Goal: Information Seeking & Learning: Learn about a topic

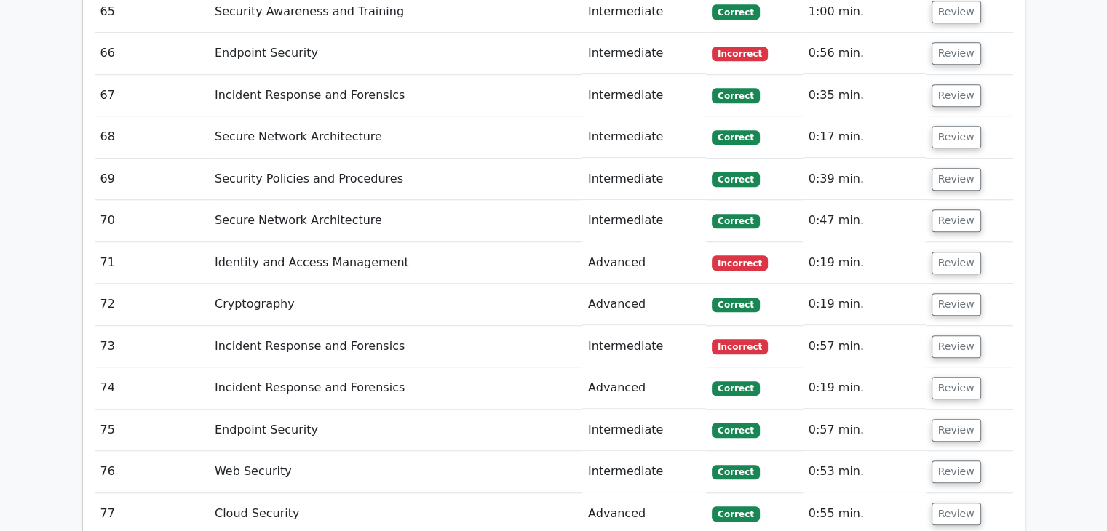
scroll to position [7901, 0]
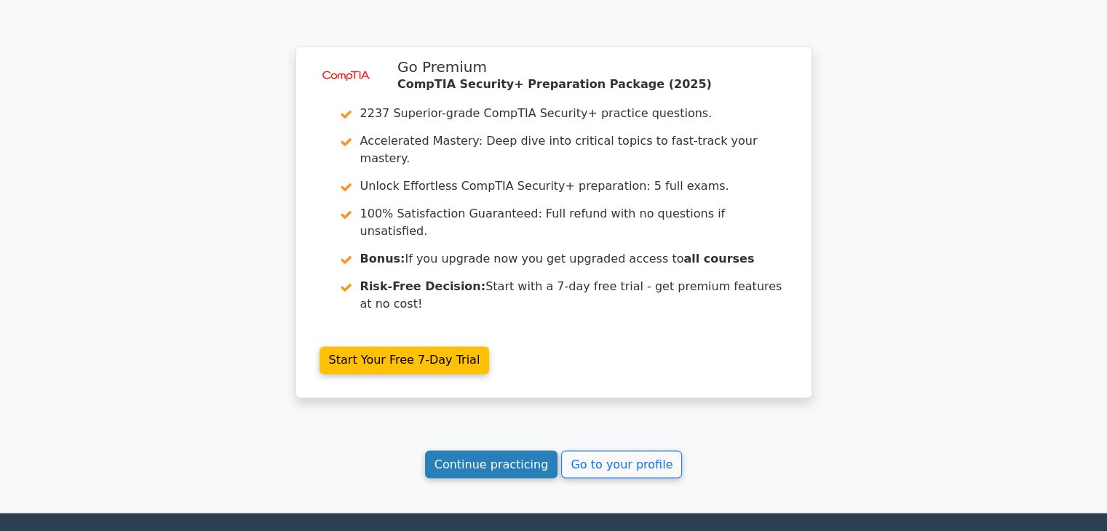
click at [509, 450] on link "Continue practicing" at bounding box center [491, 464] width 133 height 28
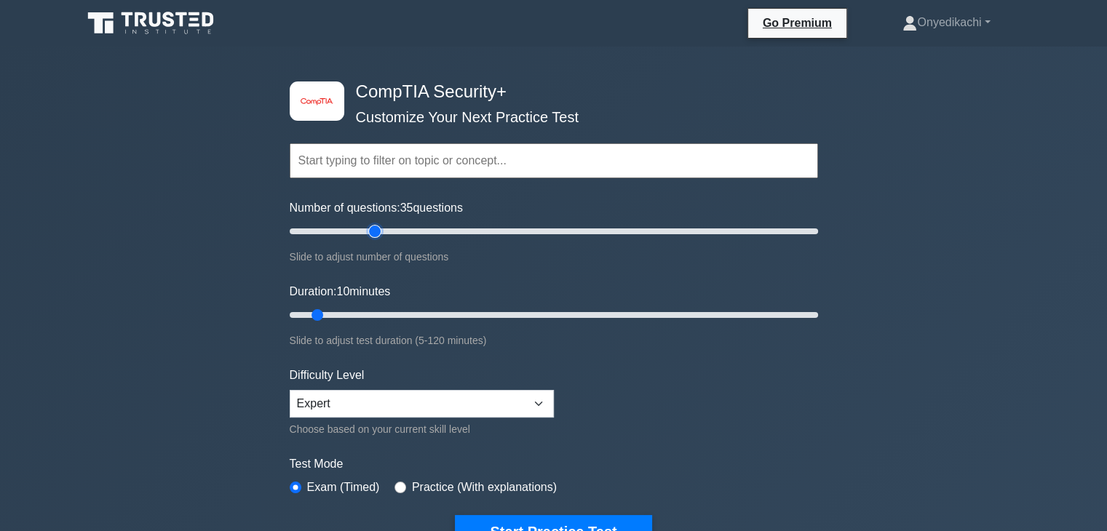
type input "35"
click at [373, 228] on input "Number of questions: 35 questions" at bounding box center [554, 231] width 528 height 17
type input "20"
click at [372, 311] on input "Duration: 10 minutes" at bounding box center [554, 314] width 528 height 17
click at [445, 230] on input "Number of questions: 60 questions" at bounding box center [554, 231] width 528 height 17
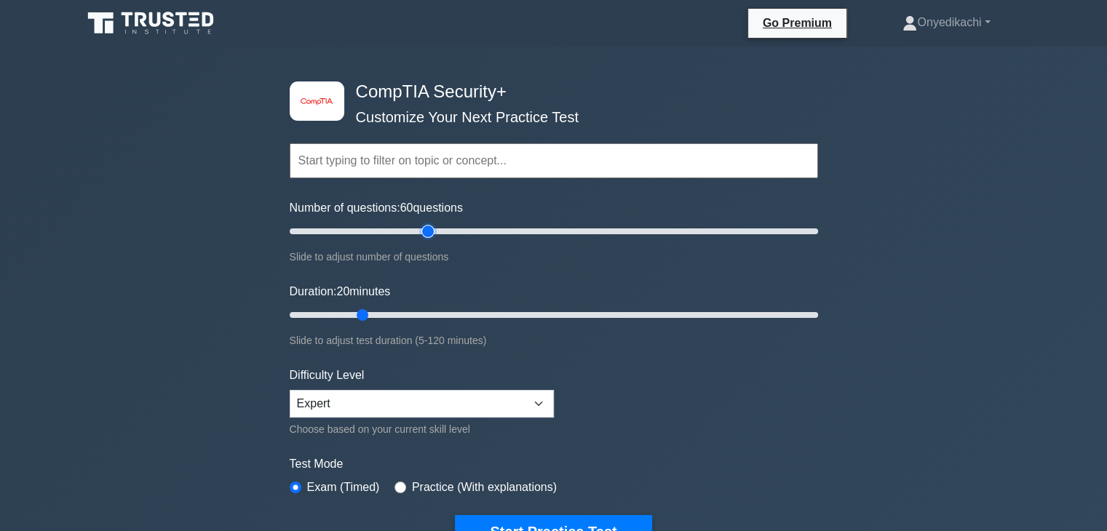
click at [423, 230] on input "Number of questions: 60 questions" at bounding box center [554, 231] width 528 height 17
type input "50"
click at [417, 230] on input "Number of questions: 50 questions" at bounding box center [554, 231] width 528 height 17
click at [410, 230] on input "Number of questions: 50 questions" at bounding box center [554, 231] width 528 height 17
click at [402, 313] on input "Duration: 30 minutes" at bounding box center [554, 314] width 528 height 17
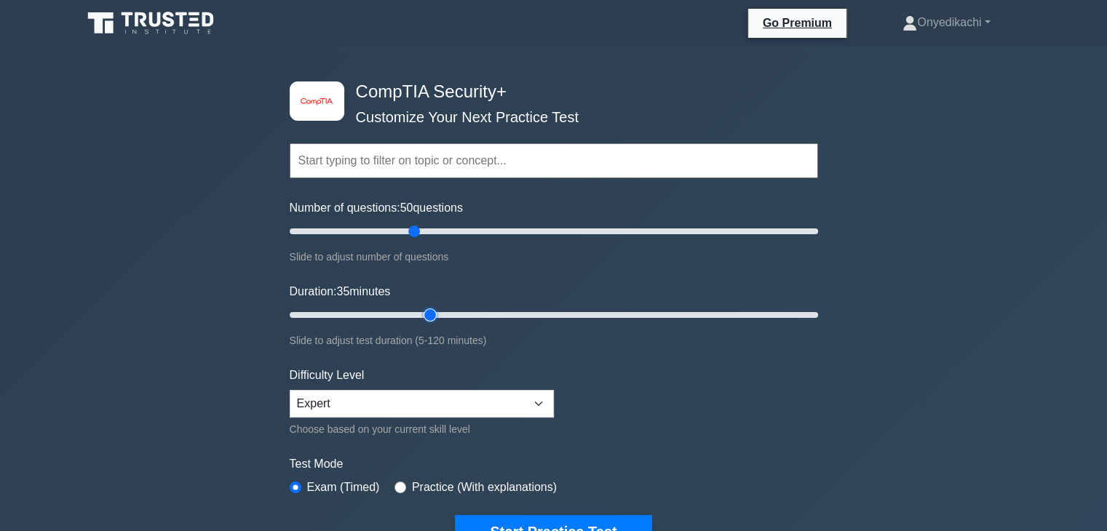
click at [437, 311] on input "Duration: 35 minutes" at bounding box center [554, 314] width 528 height 17
click at [458, 312] on input "Duration: 40 minutes" at bounding box center [554, 314] width 528 height 17
click at [469, 311] on input "Duration: 40 minutes" at bounding box center [554, 314] width 528 height 17
click at [483, 312] on input "Duration: 45 minutes" at bounding box center [554, 314] width 528 height 17
click at [485, 311] on input "Duration: 45 minutes" at bounding box center [554, 314] width 528 height 17
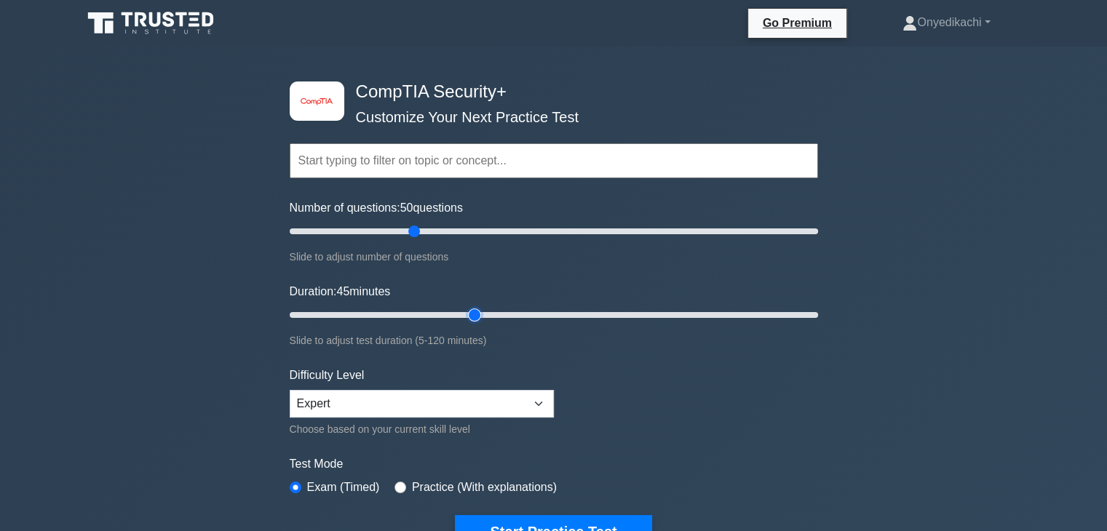
click at [484, 312] on input "Duration: 45 minutes" at bounding box center [554, 314] width 528 height 17
type input "50"
click at [499, 312] on input "Duration: 45 minutes" at bounding box center [554, 314] width 528 height 17
click at [445, 403] on select "Beginner Intermediate Expert" at bounding box center [422, 404] width 264 height 28
click at [631, 407] on form "Topics Cryptography Identity and Access Management Risk Management Network Secu…" at bounding box center [554, 324] width 528 height 450
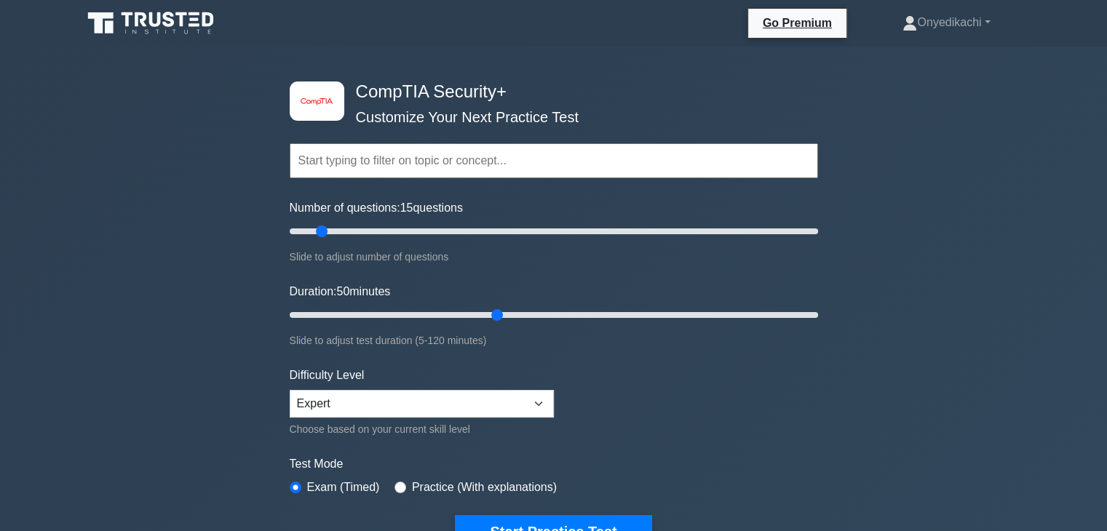
click at [320, 228] on input "Number of questions: 15 questions" at bounding box center [554, 231] width 528 height 17
click at [450, 232] on input "Number of questions: 65 questions" at bounding box center [554, 231] width 528 height 17
click at [429, 230] on input "Number of questions: 55 questions" at bounding box center [554, 231] width 528 height 17
click at [421, 230] on input "Number of questions: 55 questions" at bounding box center [554, 231] width 528 height 17
type input "50"
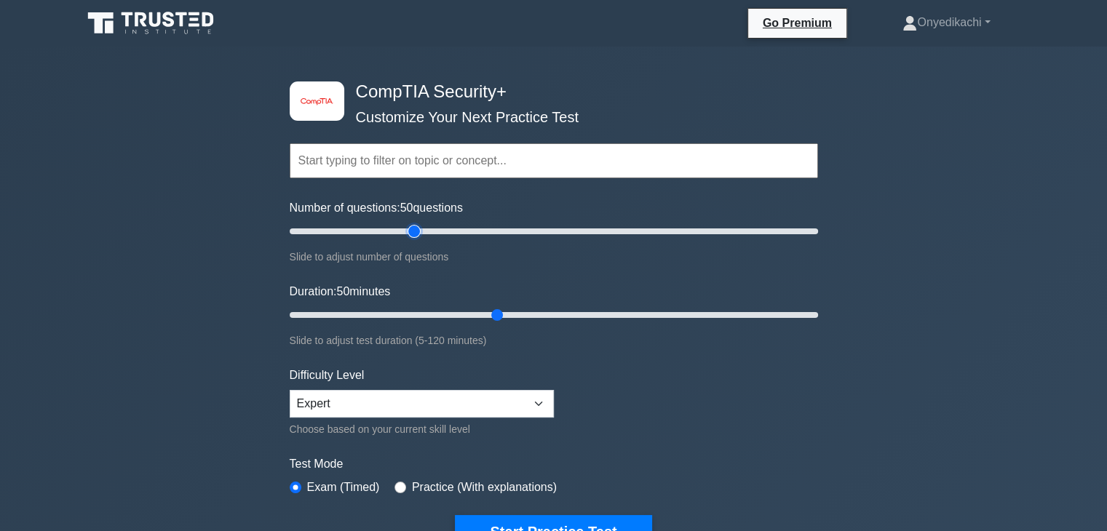
click at [414, 231] on input "Number of questions: 50 questions" at bounding box center [554, 231] width 528 height 17
click at [635, 397] on form "Topics Cryptography Identity and Access Management Risk Management Network Secu…" at bounding box center [554, 324] width 528 height 450
click at [397, 483] on input "radio" at bounding box center [400, 488] width 12 height 12
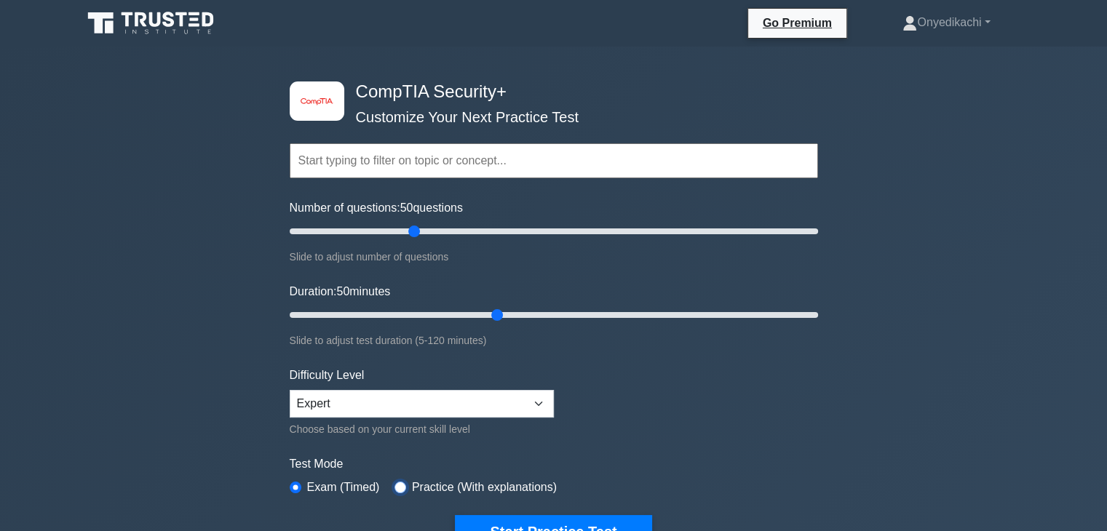
radio input "true"
click at [296, 485] on input "radio" at bounding box center [296, 488] width 12 height 12
radio input "true"
click at [399, 483] on input "radio" at bounding box center [400, 488] width 12 height 12
radio input "true"
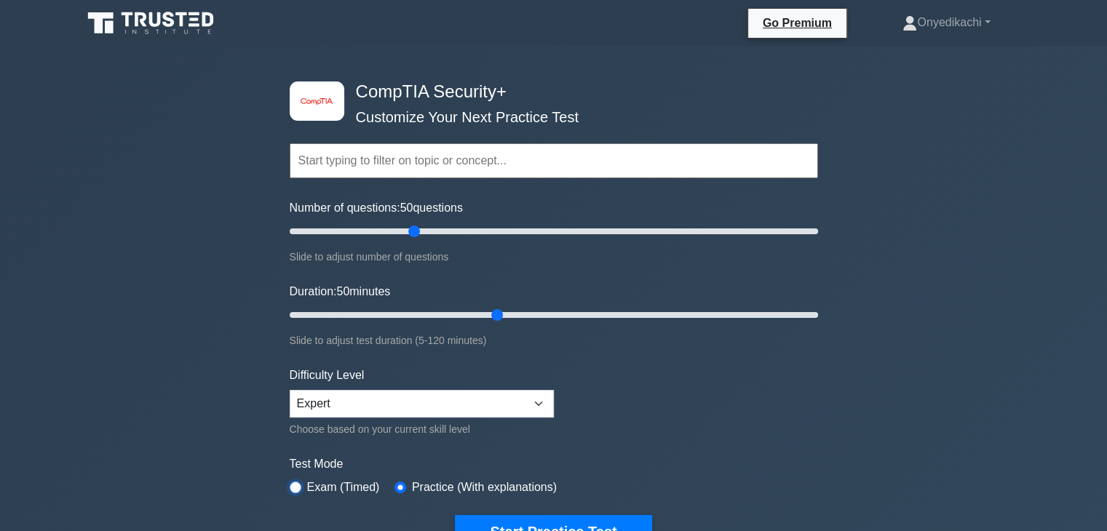
click at [292, 485] on input "radio" at bounding box center [296, 488] width 12 height 12
radio input "true"
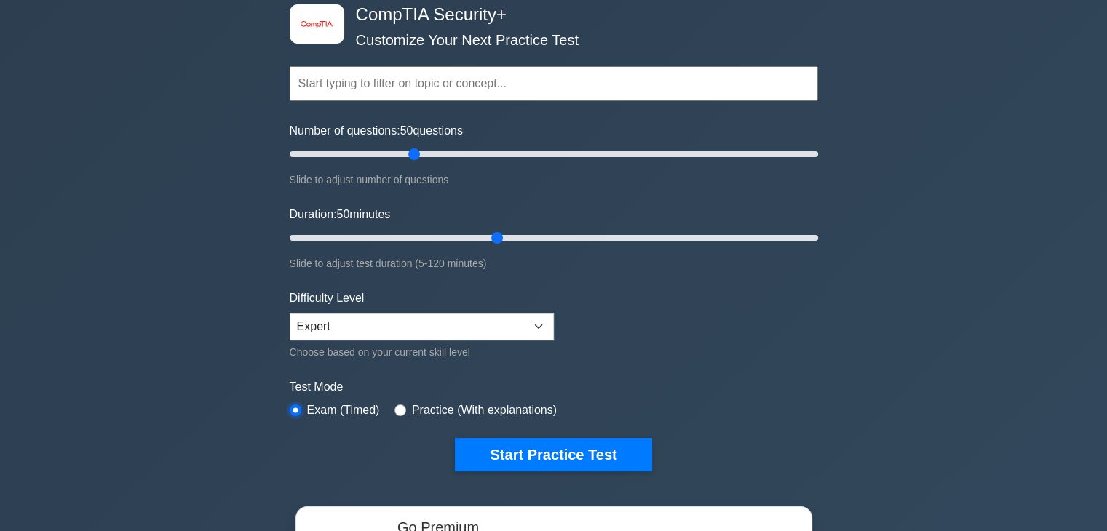
scroll to position [79, 0]
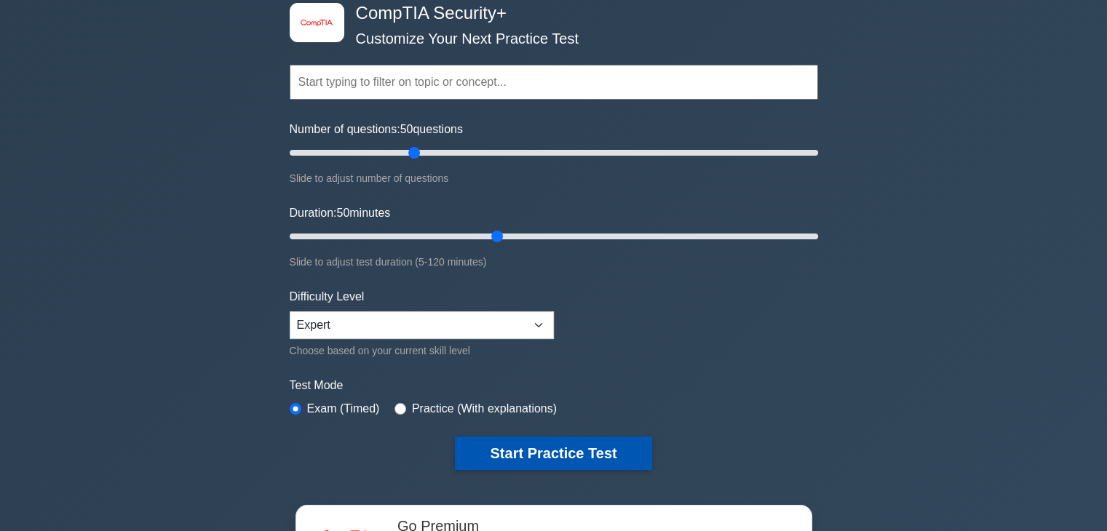
click at [605, 449] on button "Start Practice Test" at bounding box center [553, 453] width 196 height 33
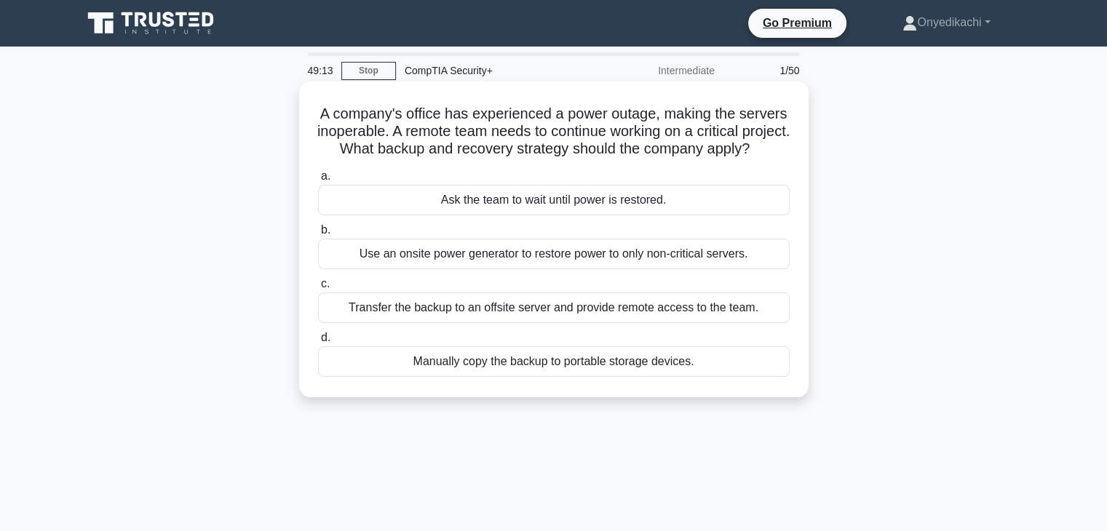
click at [719, 323] on div "Transfer the backup to an offsite server and provide remote access to the team." at bounding box center [553, 307] width 471 height 31
click at [318, 289] on input "c. Transfer the backup to an offsite server and provide remote access to the te…" at bounding box center [318, 283] width 0 height 9
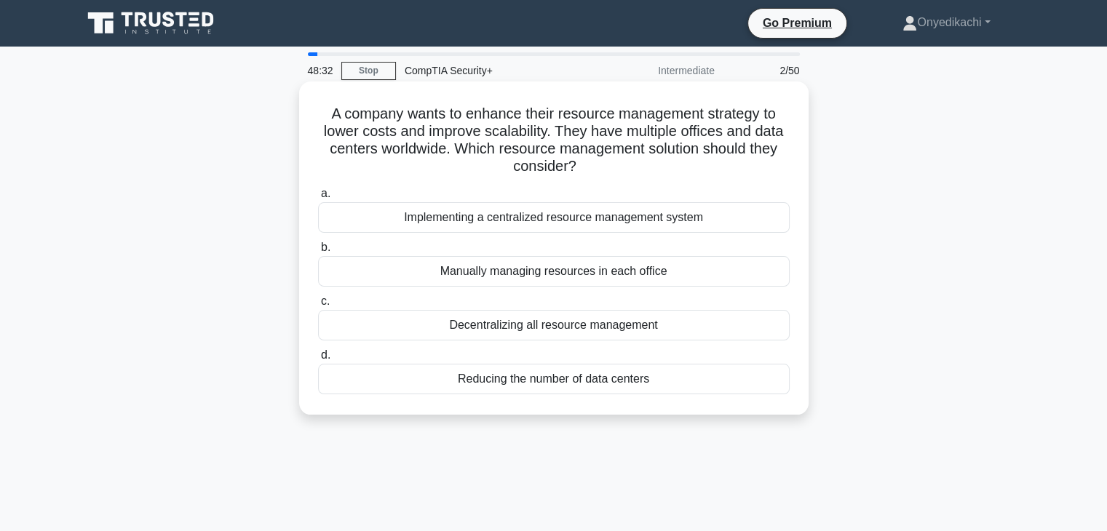
click at [647, 383] on div "Reducing the number of data centers" at bounding box center [553, 379] width 471 height 31
click at [318, 360] on input "d. Reducing the number of data centers" at bounding box center [318, 355] width 0 height 9
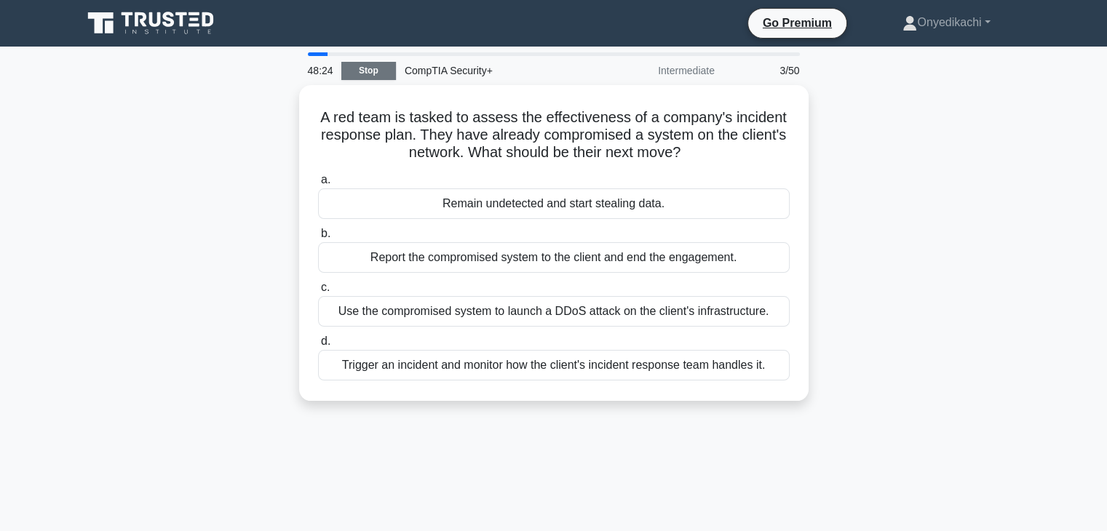
click at [370, 71] on link "Stop" at bounding box center [368, 71] width 55 height 18
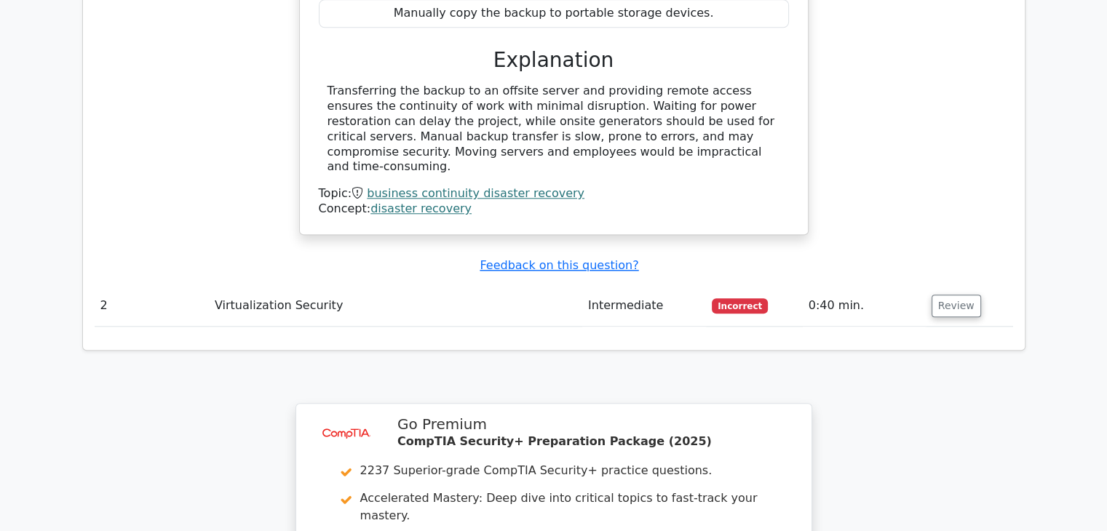
scroll to position [1443, 0]
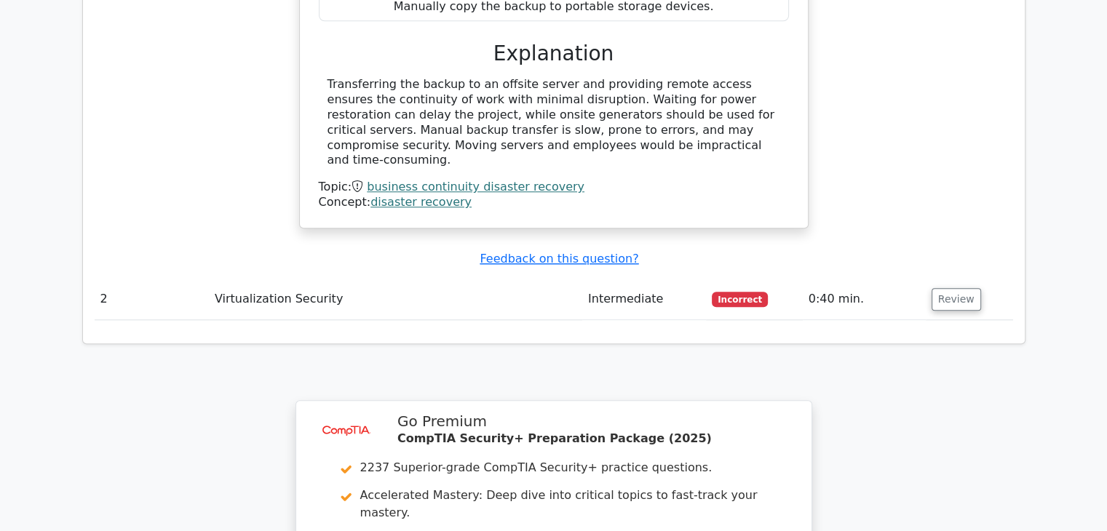
click at [663, 279] on td "Intermediate" at bounding box center [644, 299] width 124 height 41
click at [931, 288] on button "Review" at bounding box center [955, 299] width 49 height 23
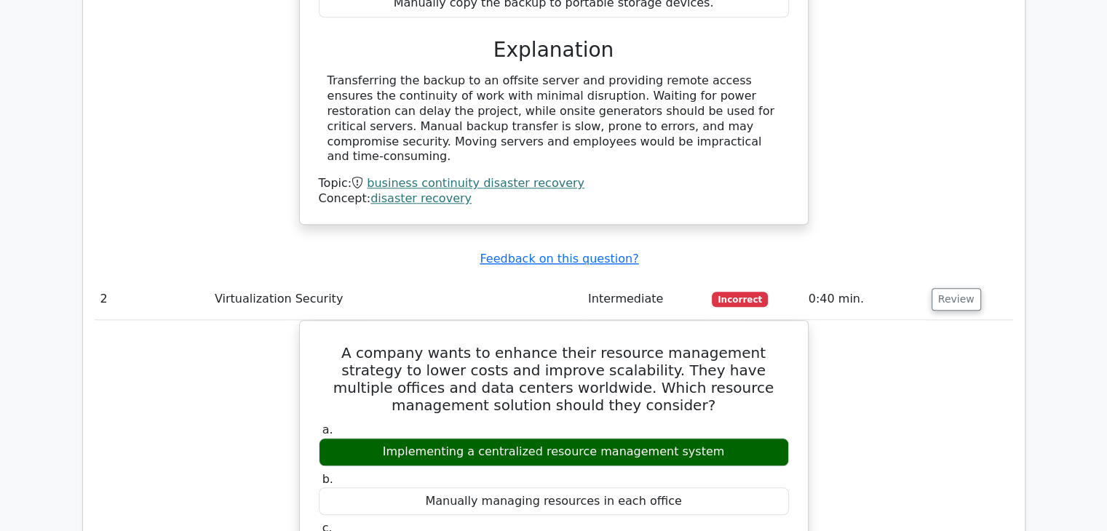
scroll to position [2327, 0]
